Goal: Task Accomplishment & Management: Manage account settings

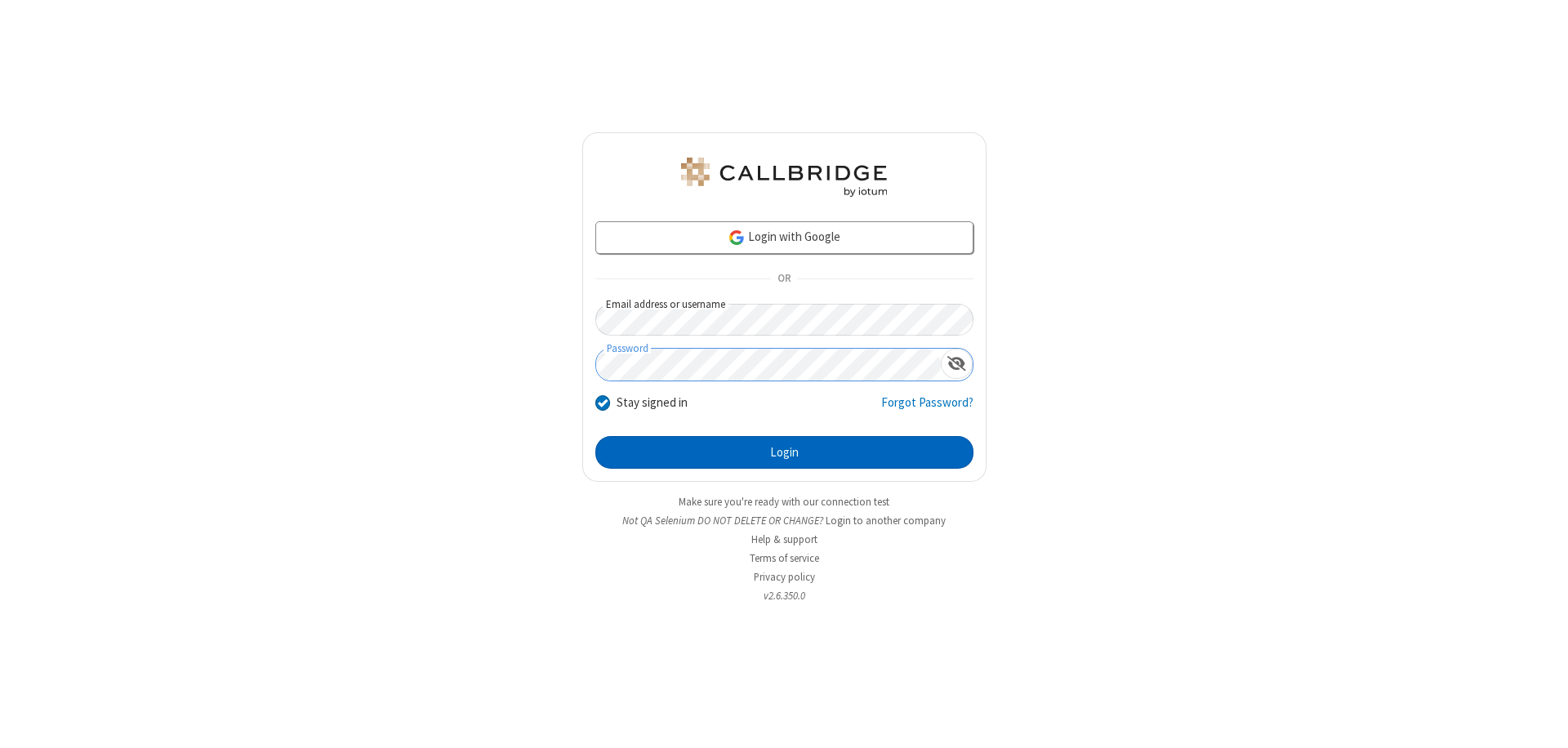
click at [784, 452] on button "Login" at bounding box center [784, 452] width 378 height 33
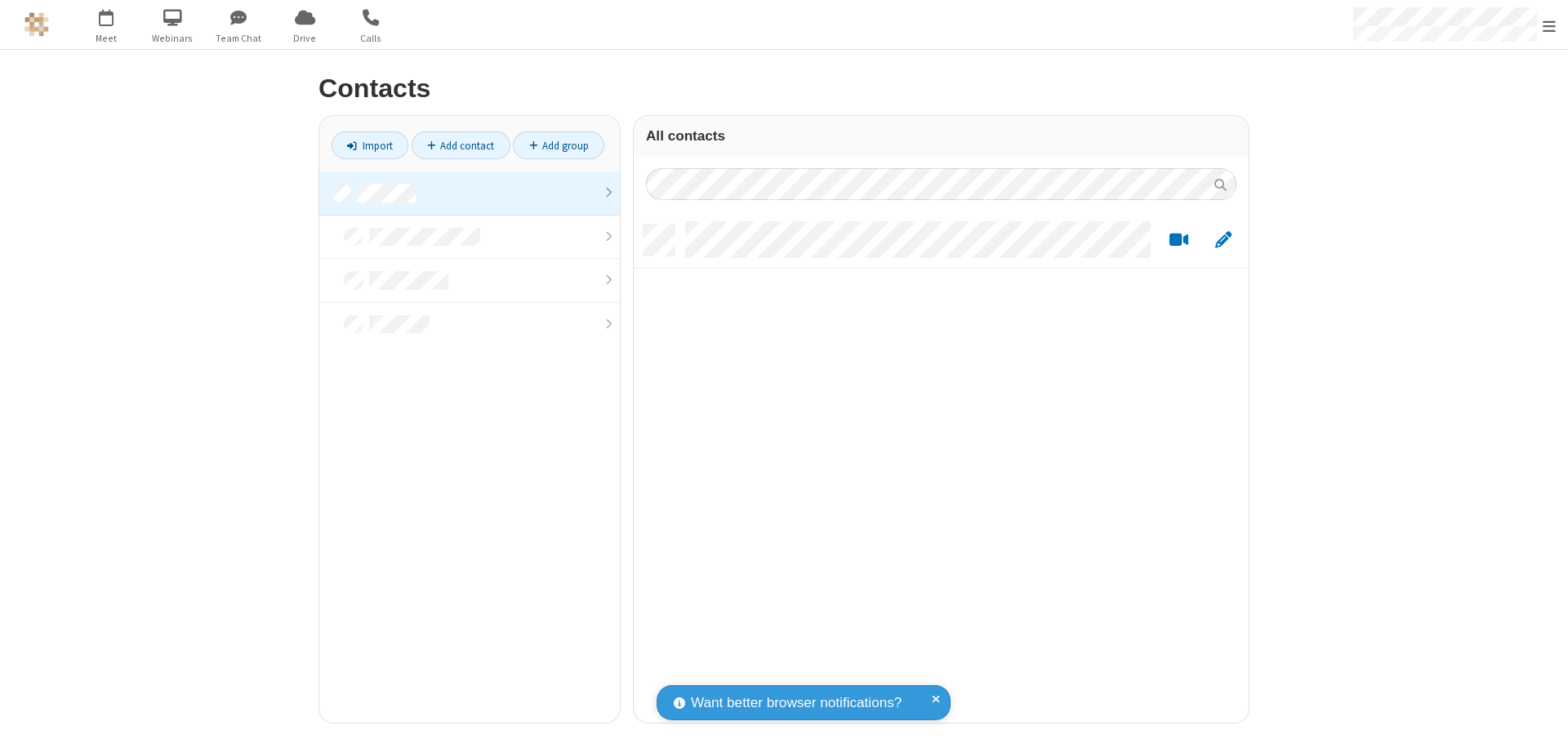
scroll to position [498, 603]
click at [470, 193] on link at bounding box center [470, 194] width 300 height 44
click at [461, 145] on link "Add contact" at bounding box center [461, 145] width 99 height 28
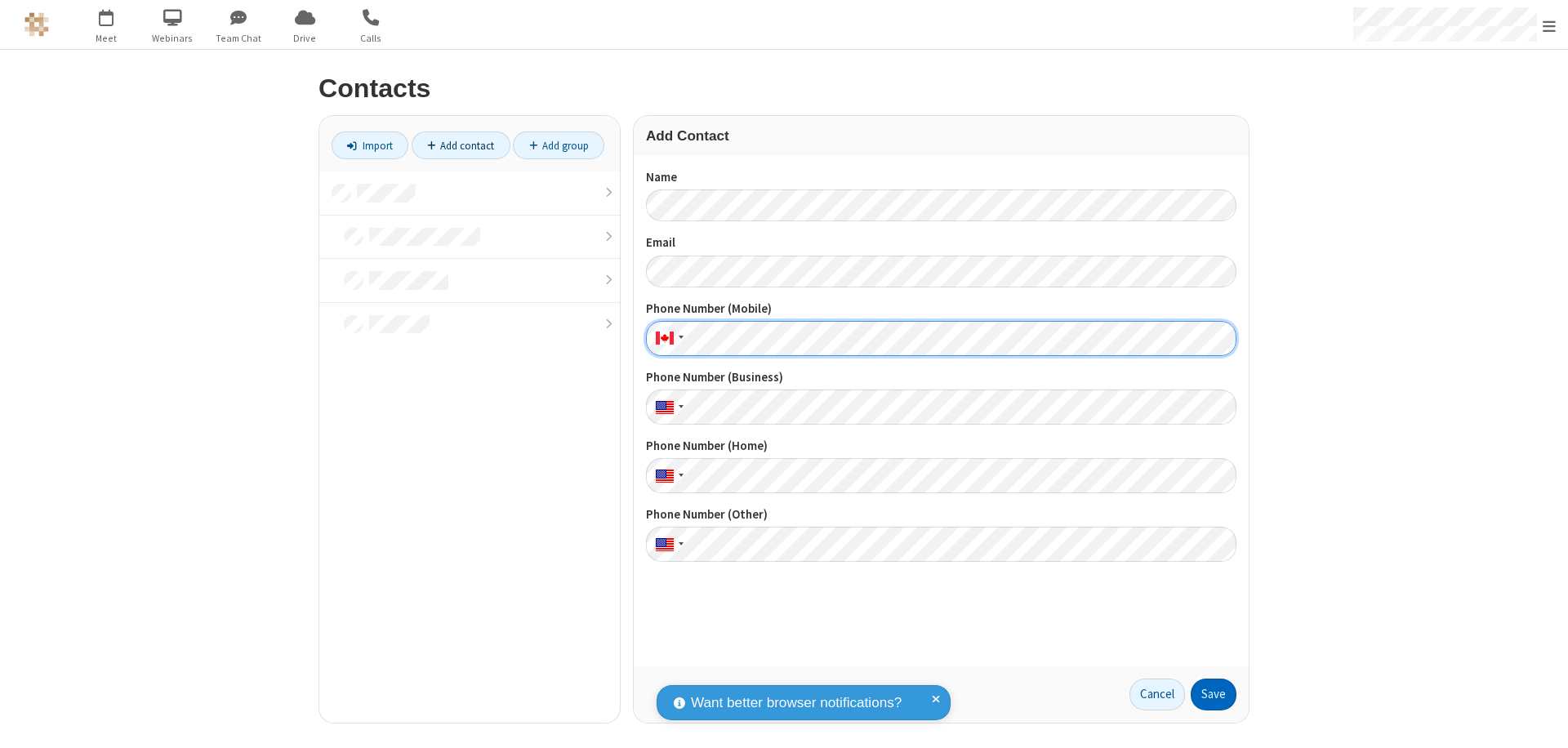
click at [1213, 695] on button "Save" at bounding box center [1213, 695] width 46 height 33
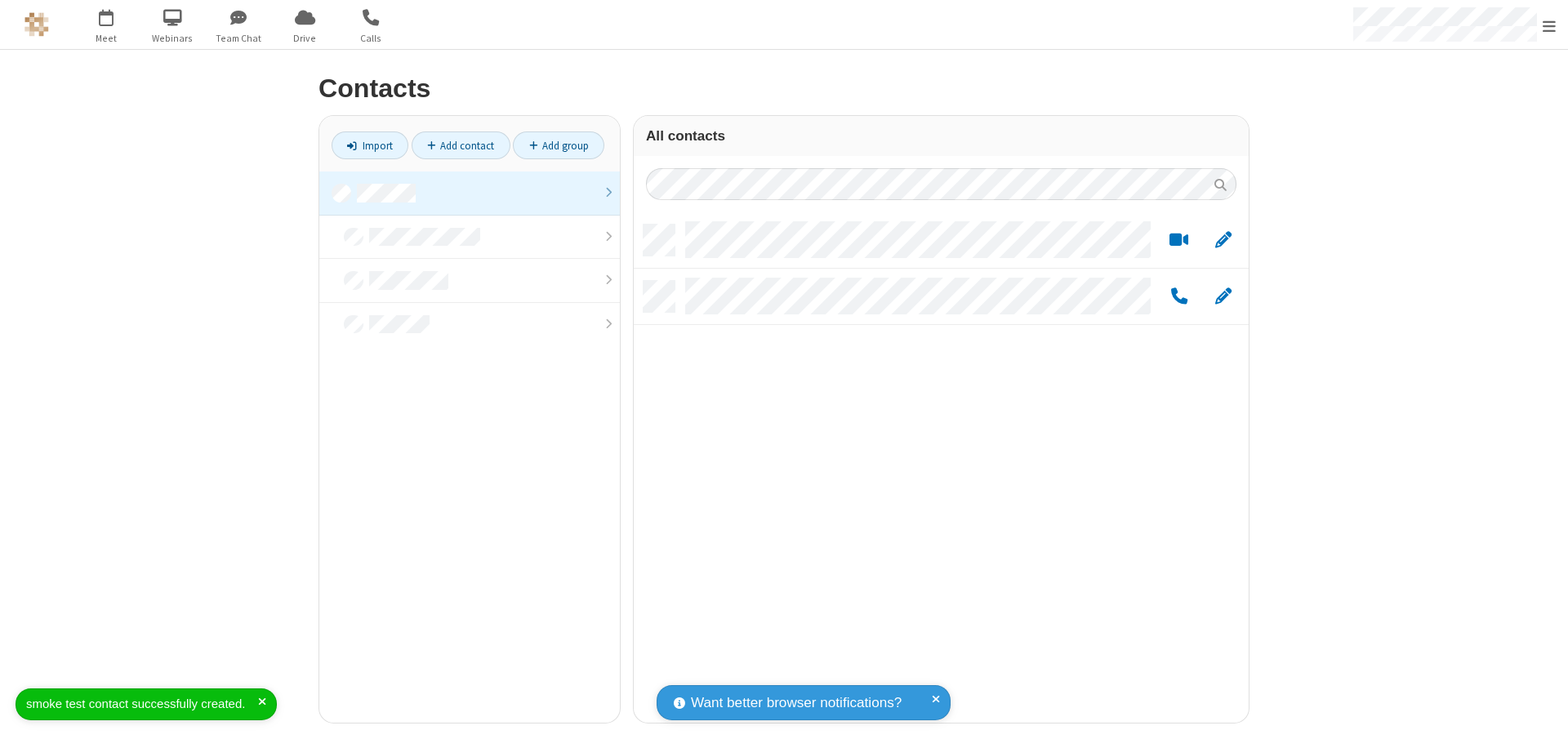
scroll to position [498, 603]
click at [461, 145] on link "Add contact" at bounding box center [461, 145] width 99 height 28
